Goal: Transaction & Acquisition: Purchase product/service

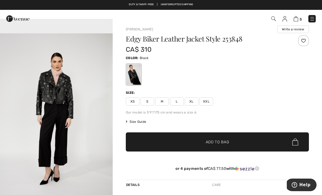
scroll to position [12, 0]
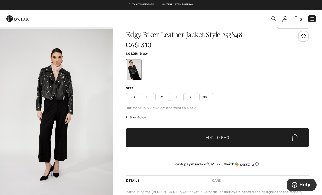
click at [51, 134] on img "3 / 4" at bounding box center [56, 113] width 113 height 169
